Goal: Task Accomplishment & Management: Use online tool/utility

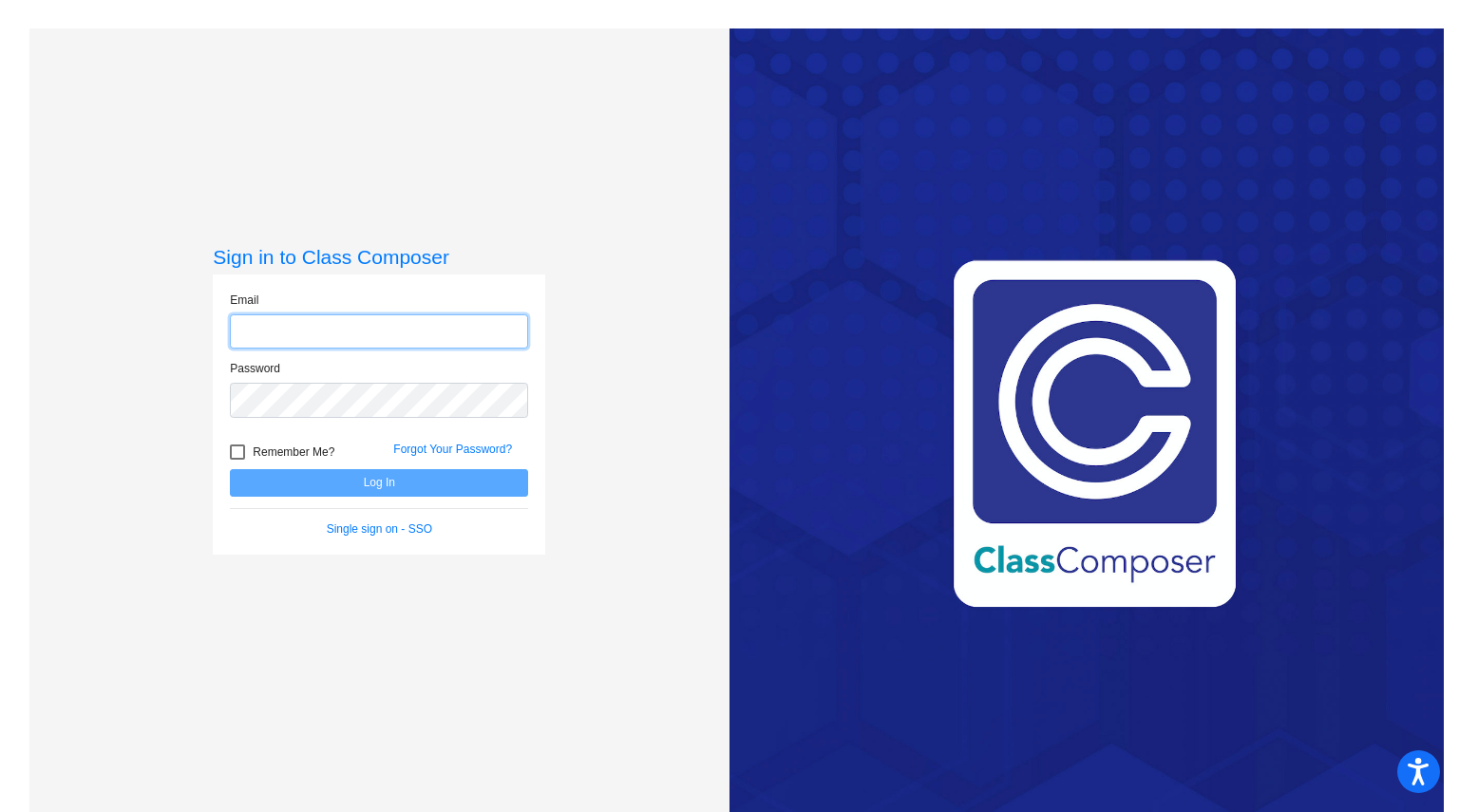
type input "nsimons@cvs.k12.mi.us"
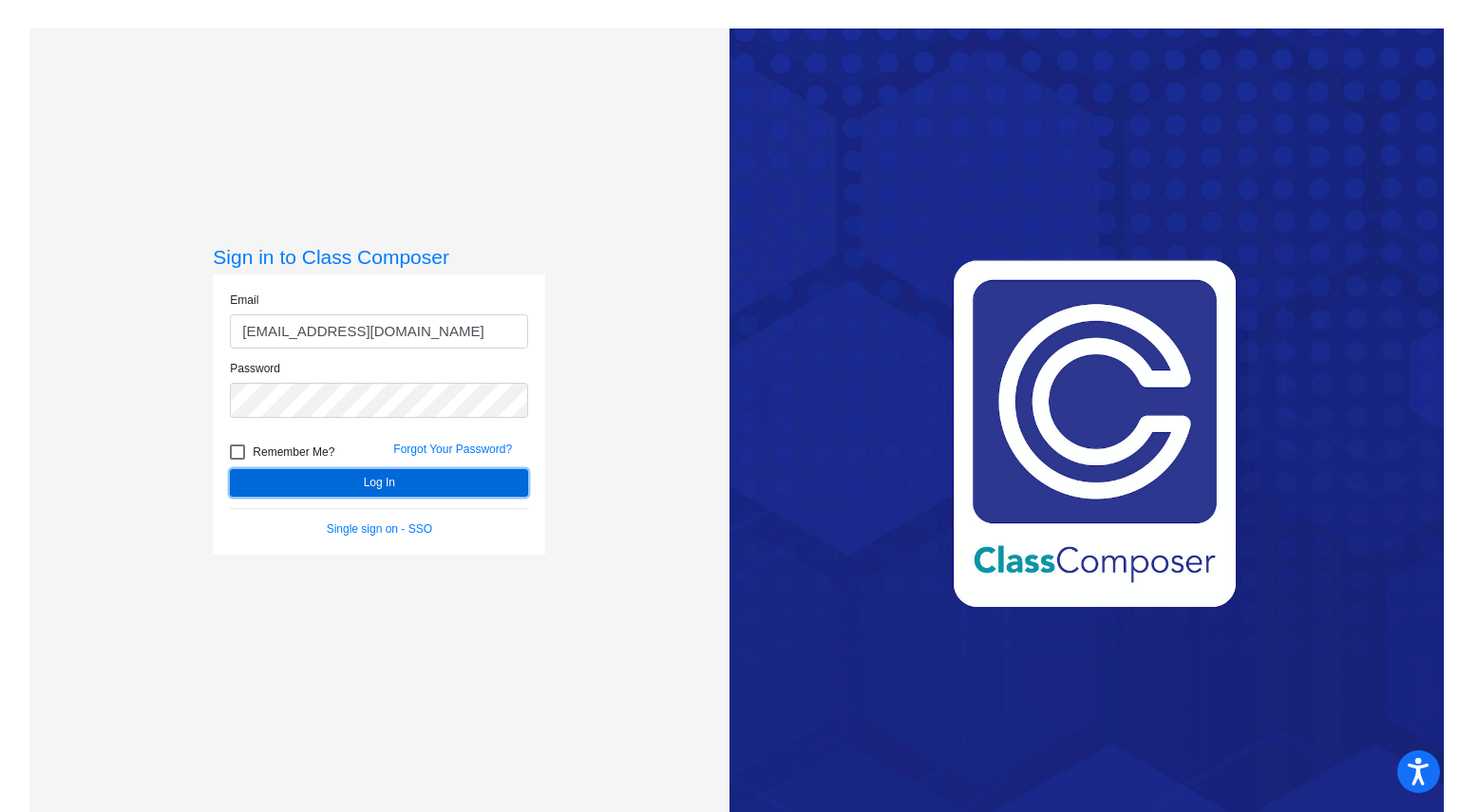
click at [346, 493] on button "Log In" at bounding box center [379, 483] width 299 height 27
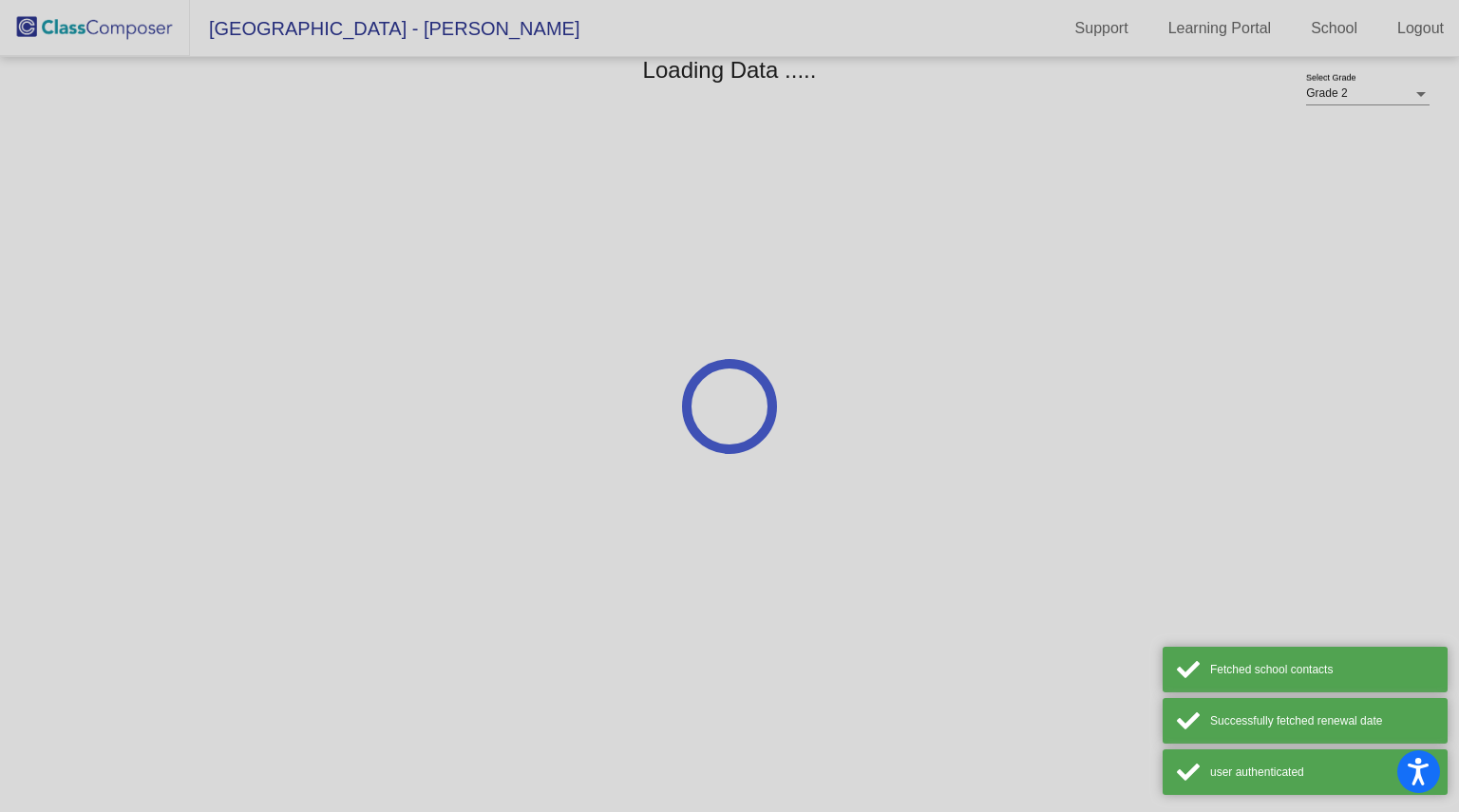
click at [346, 493] on div at bounding box center [730, 406] width 1459 height 812
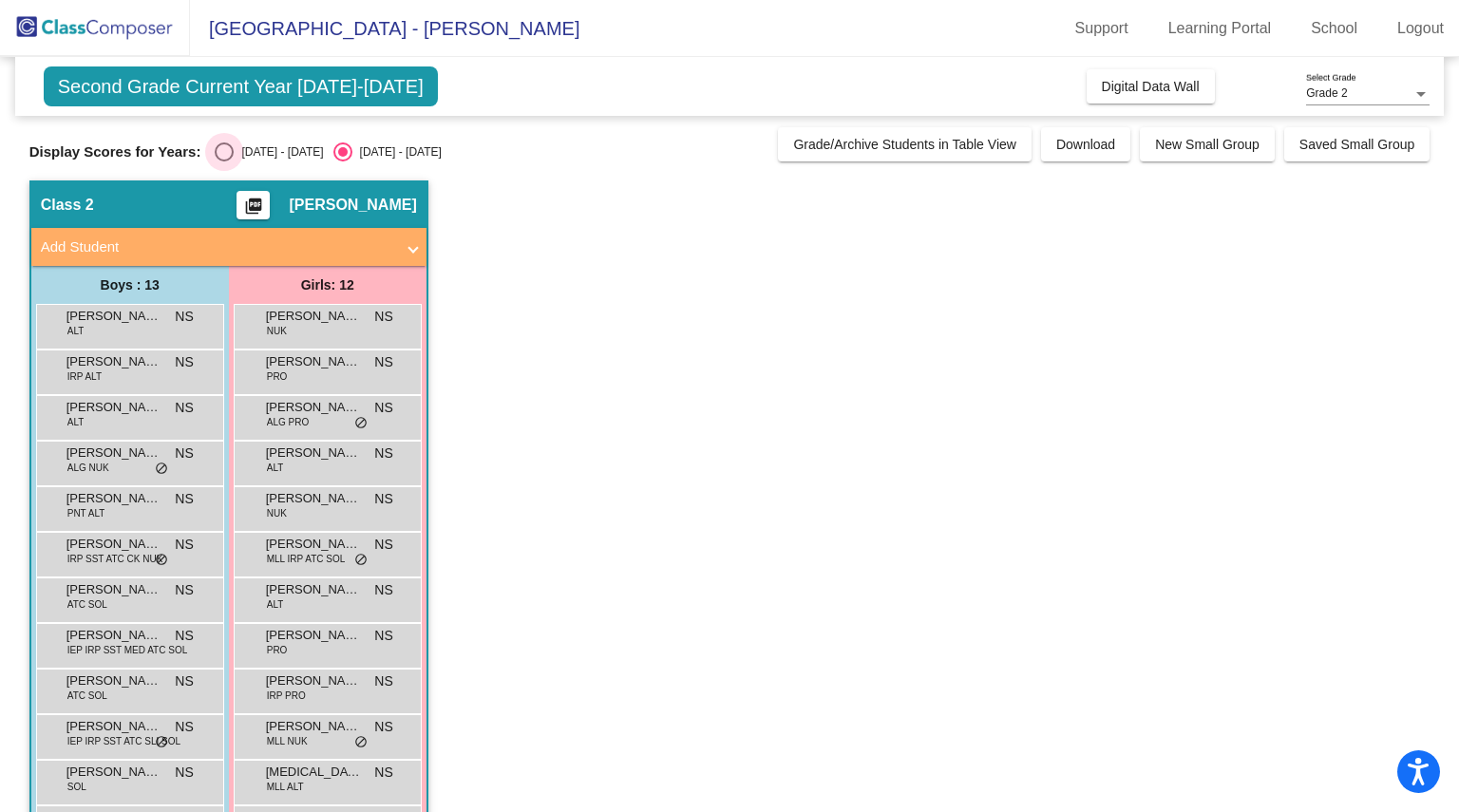
click at [241, 151] on div "2024 - 2025" at bounding box center [278, 152] width 89 height 17
click at [224, 162] on input "2024 - 2025" at bounding box center [223, 162] width 1 height 1
radio input "true"
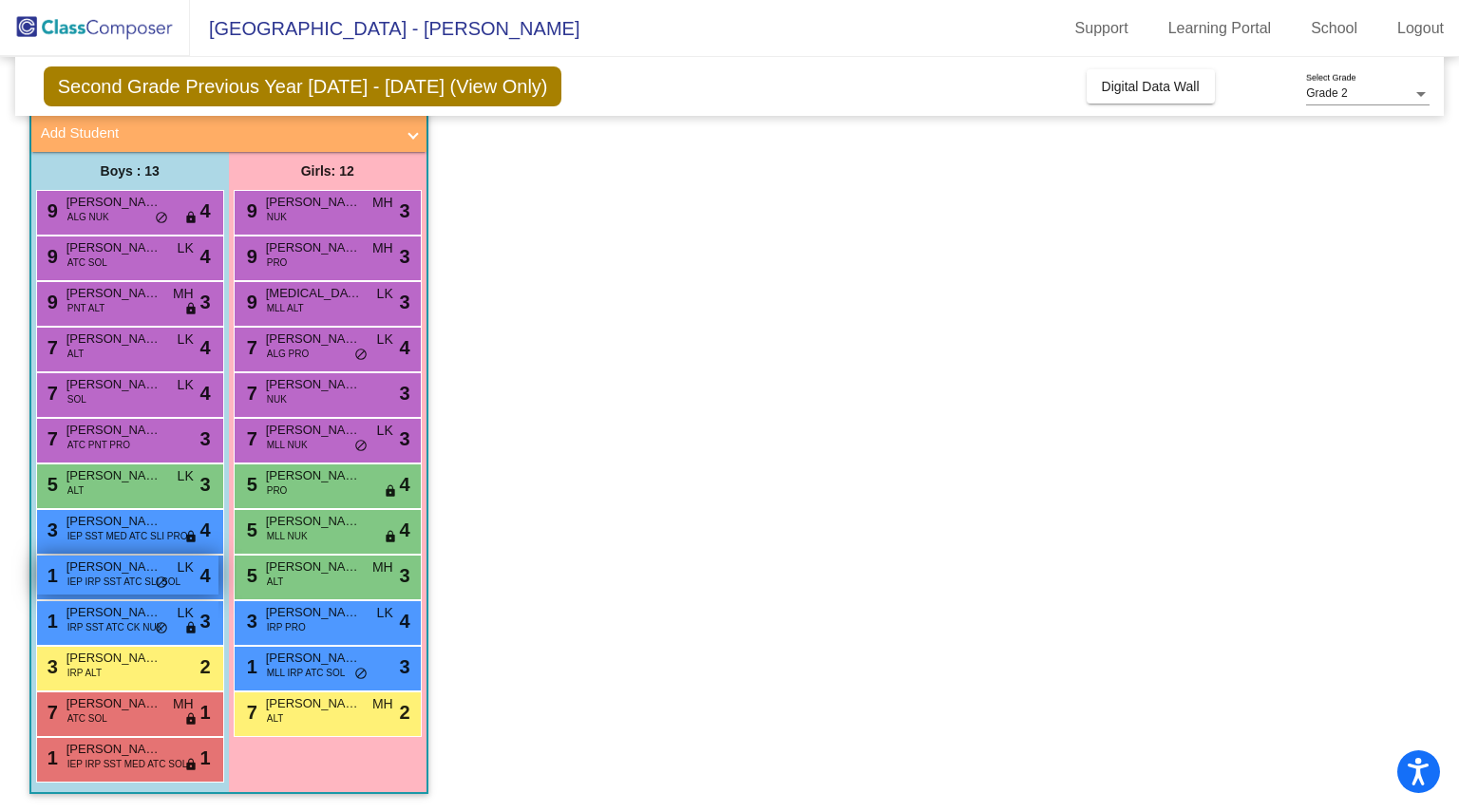
scroll to position [114, 0]
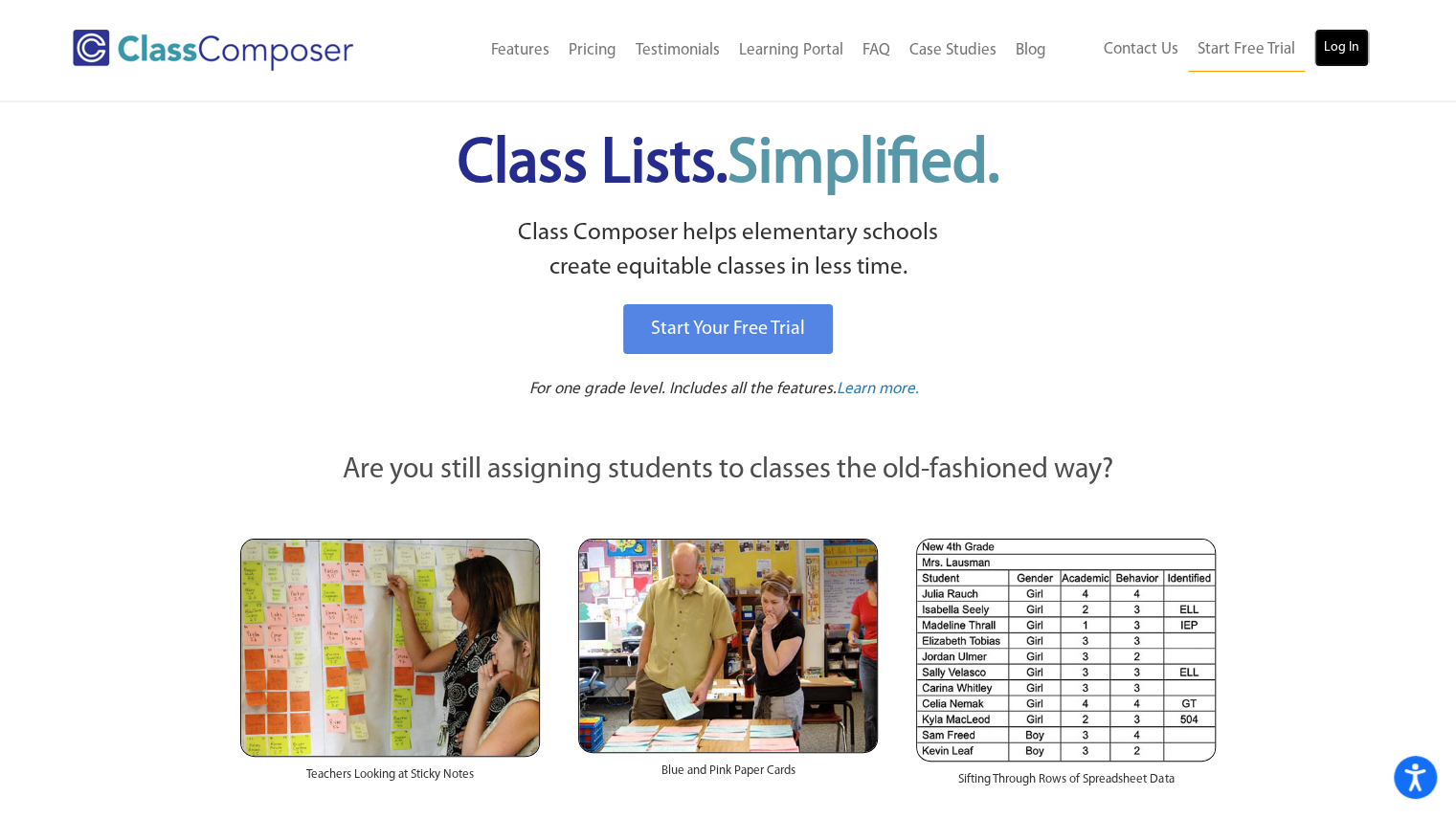
click at [1349, 33] on link "Log In" at bounding box center [1342, 47] width 55 height 38
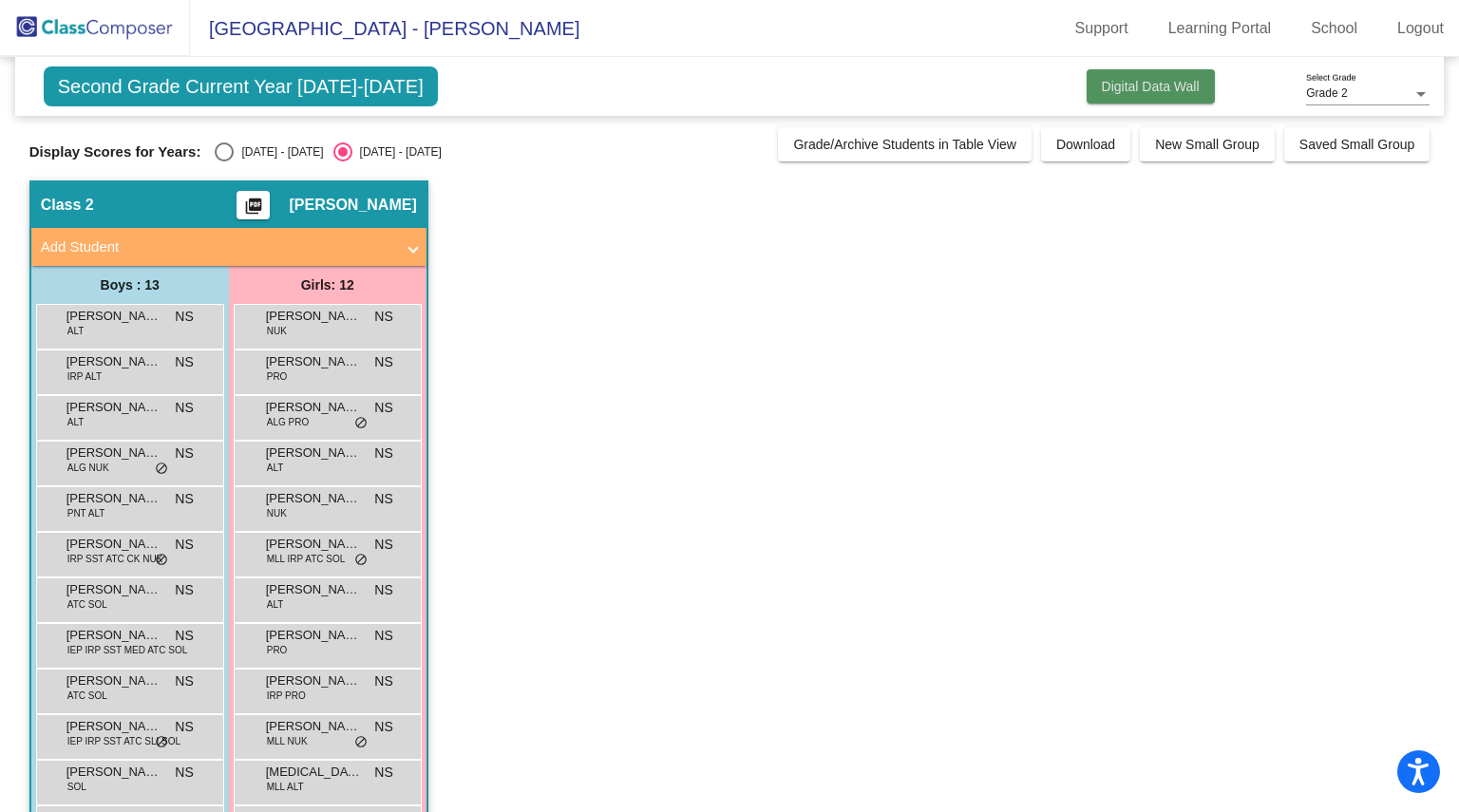
click at [1102, 79] on span "Digital Data Wall" at bounding box center [1151, 86] width 98 height 16
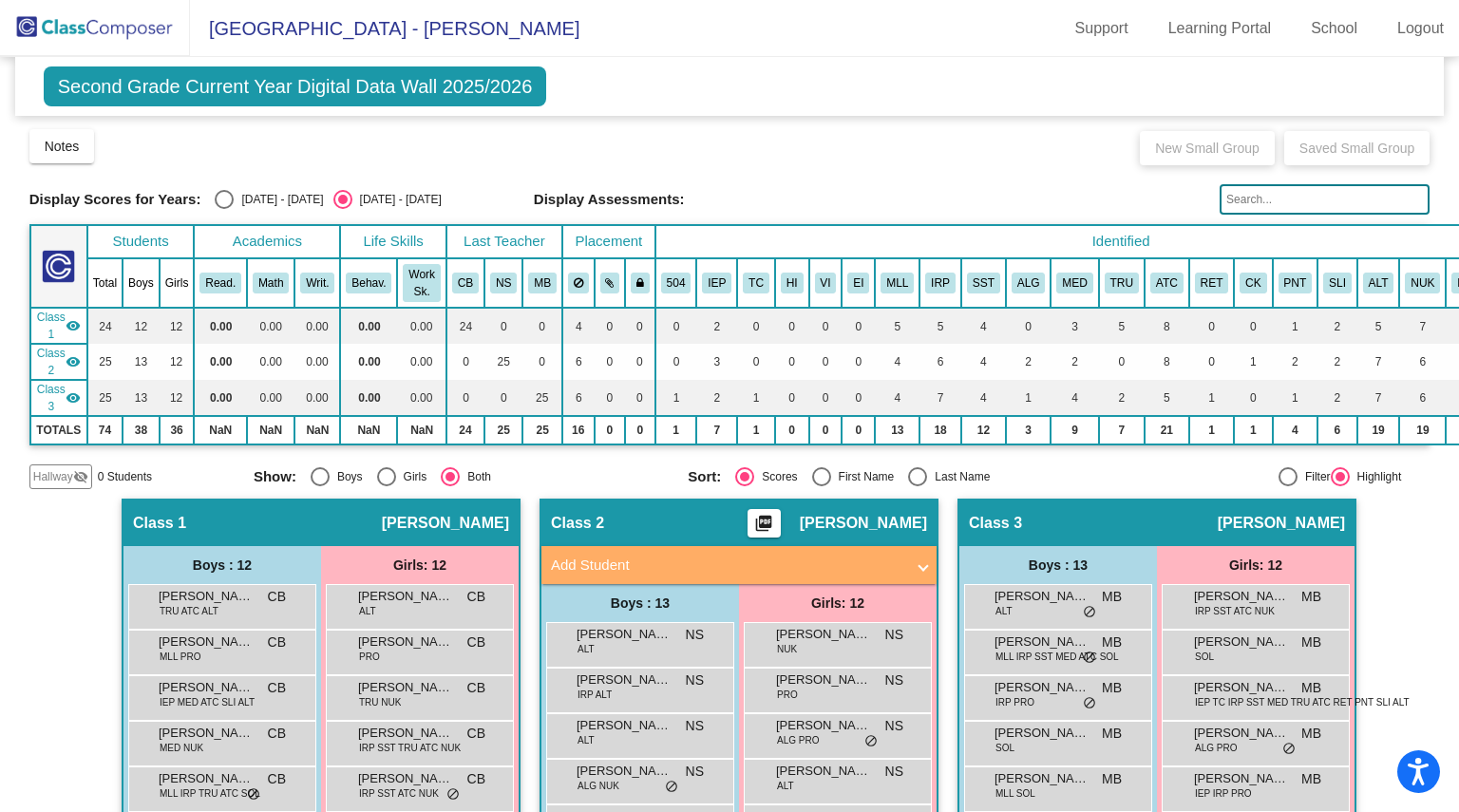
click at [215, 201] on div "Select an option" at bounding box center [224, 200] width 19 height 19
click at [223, 209] on input "2024 - 2025" at bounding box center [223, 209] width 1 height 1
radio input "true"
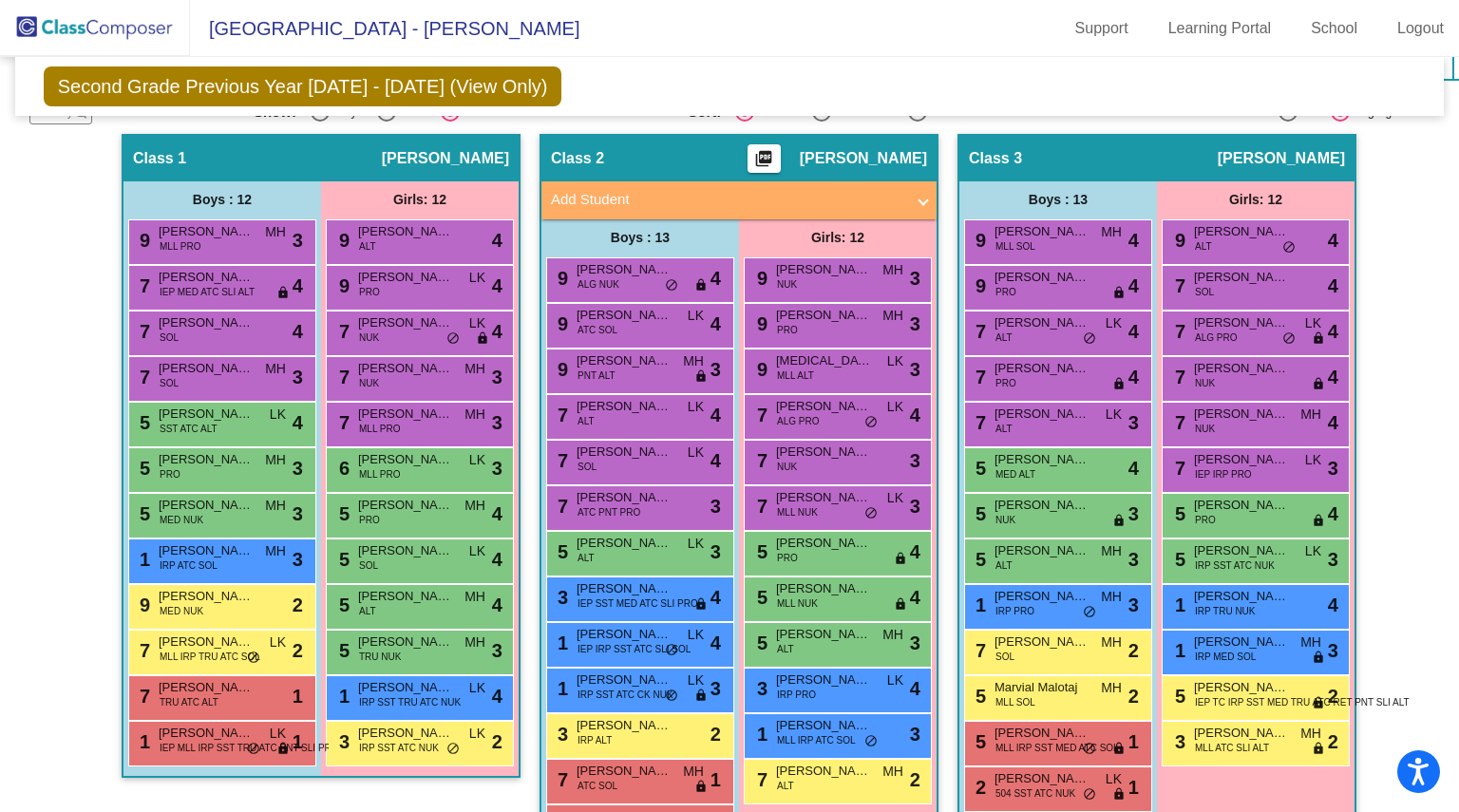
scroll to position [392, 0]
